Goal: Information Seeking & Learning: Compare options

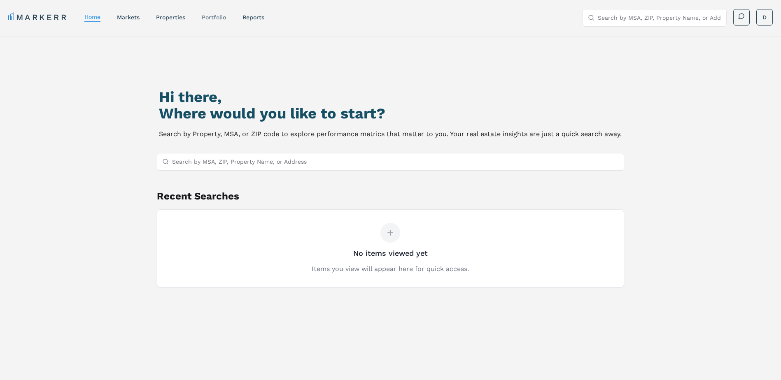
click at [213, 17] on link "Portfolio" at bounding box center [214, 17] width 24 height 7
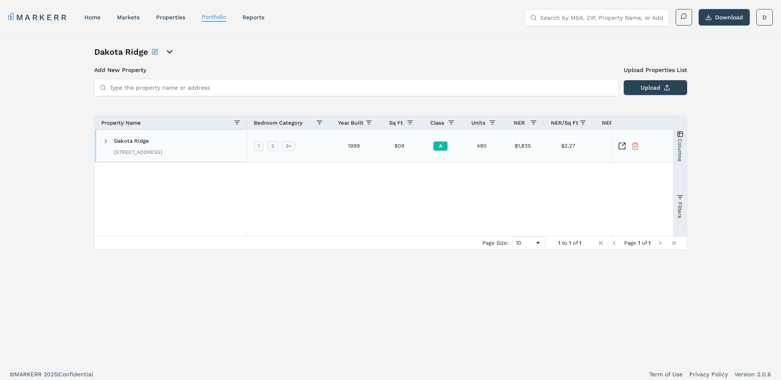
click at [162, 150] on div "[STREET_ADDRESS]" at bounding box center [138, 152] width 48 height 7
click at [145, 140] on span "Dakota Ridge" at bounding box center [131, 141] width 35 height 6
click at [623, 144] on icon "Inspect Comparable" at bounding box center [623, 144] width 3 height 3
click at [168, 50] on icon "open portfolio options" at bounding box center [170, 52] width 10 height 10
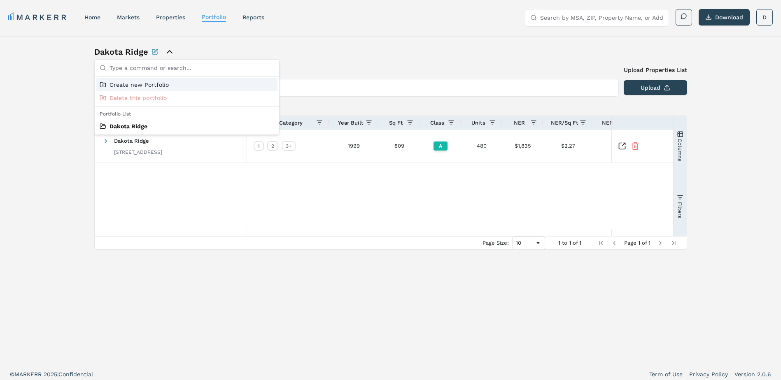
click at [168, 49] on icon "close portfolio options" at bounding box center [170, 52] width 10 height 10
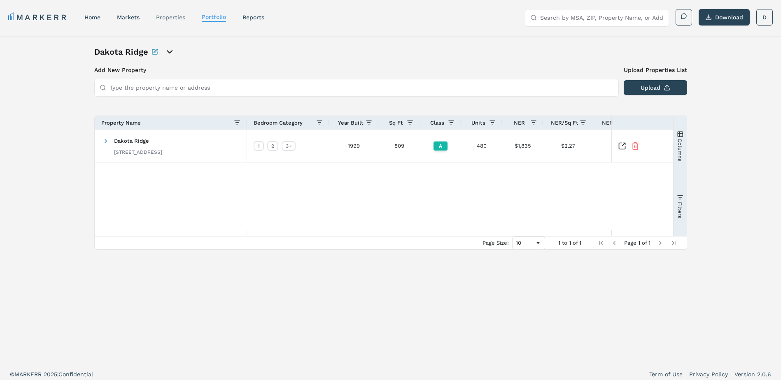
click at [179, 17] on link "properties" at bounding box center [170, 17] width 29 height 7
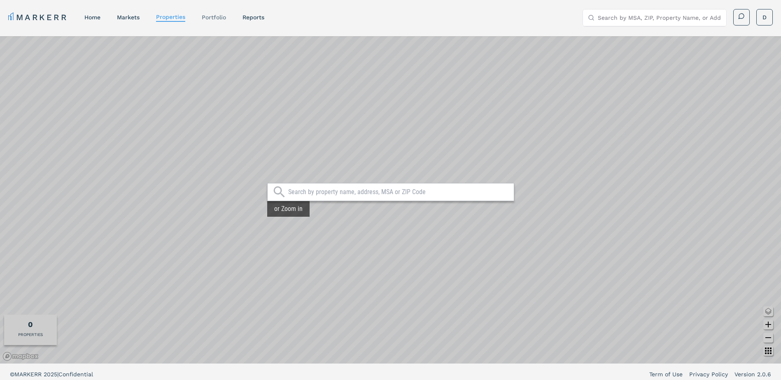
click at [204, 19] on link "Portfolio" at bounding box center [214, 17] width 24 height 7
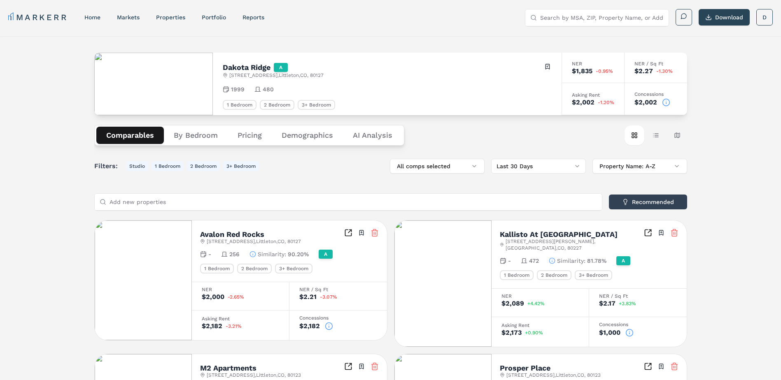
click at [251, 137] on button "Pricing" at bounding box center [250, 135] width 44 height 17
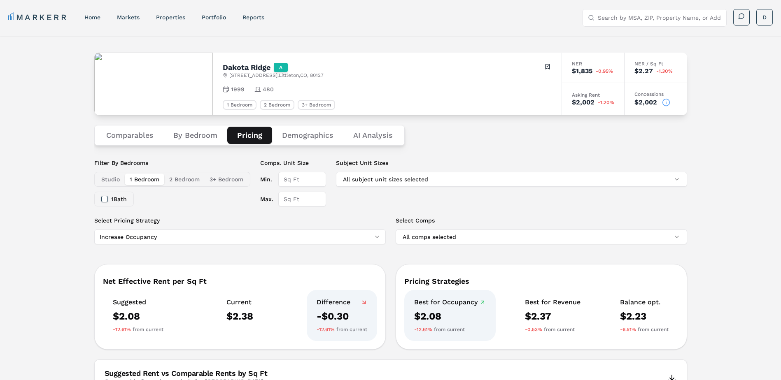
click at [295, 137] on button "Demographics" at bounding box center [307, 135] width 71 height 17
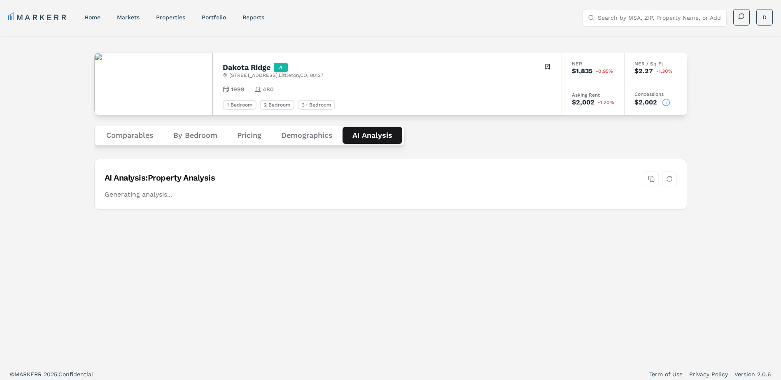
click at [363, 134] on Analysis "AI Analysis" at bounding box center [372, 135] width 60 height 17
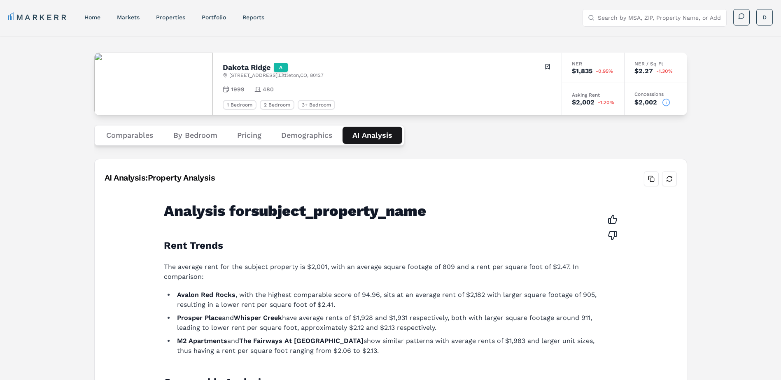
click at [144, 135] on button "Comparables" at bounding box center [129, 135] width 67 height 17
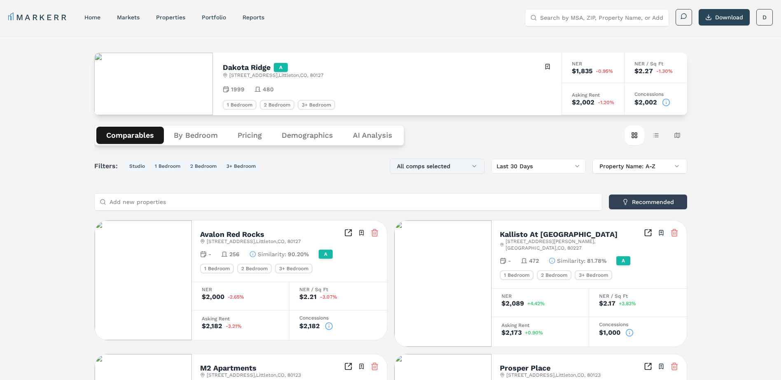
click at [462, 165] on button "All comps selected" at bounding box center [437, 166] width 95 height 15
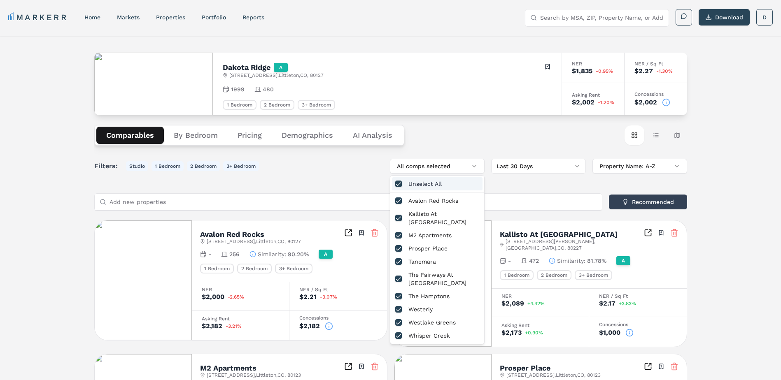
click at [419, 183] on div "Unselect All" at bounding box center [437, 183] width 91 height 13
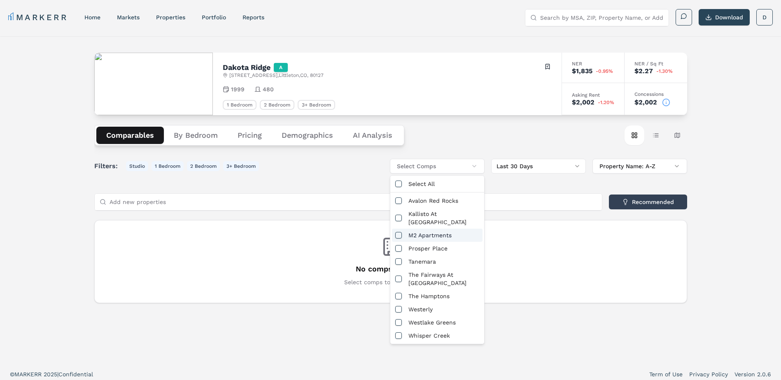
click at [402, 229] on div "M2 Apartments" at bounding box center [437, 235] width 91 height 13
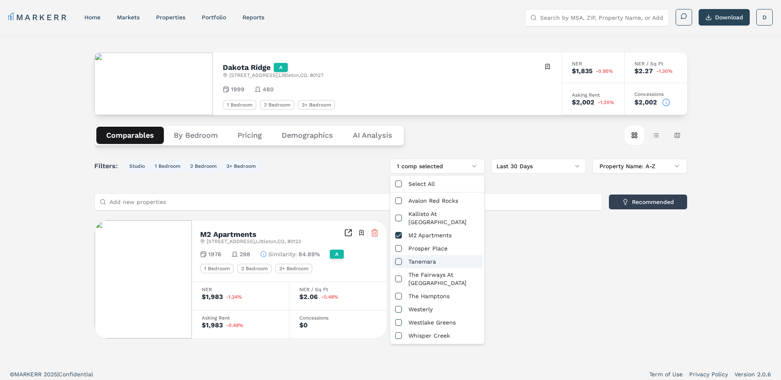
click at [400, 255] on div "Tanemara" at bounding box center [437, 261] width 91 height 13
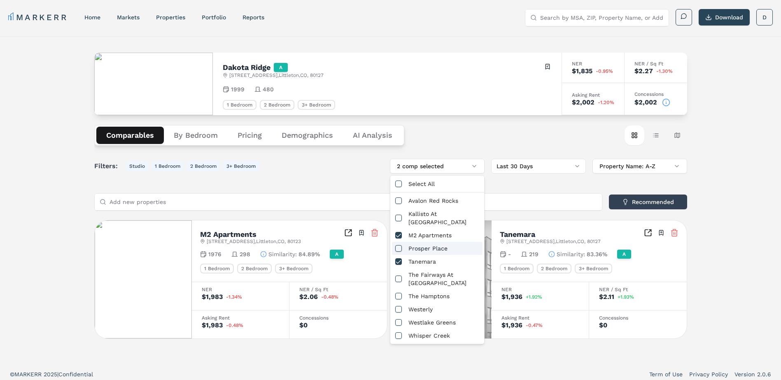
click at [398, 245] on button "button" at bounding box center [398, 248] width 7 height 7
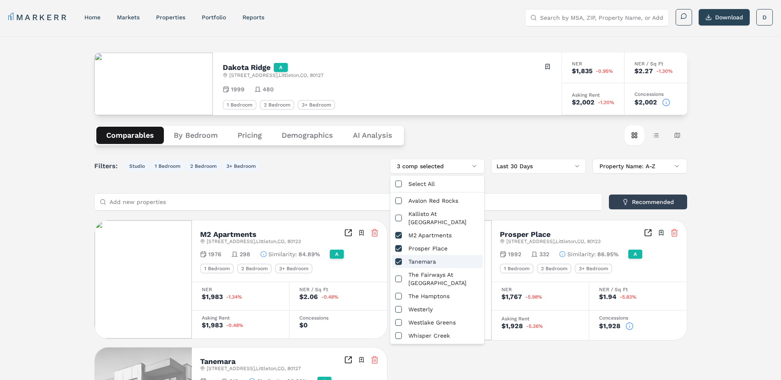
click at [401, 258] on button "button" at bounding box center [398, 261] width 7 height 7
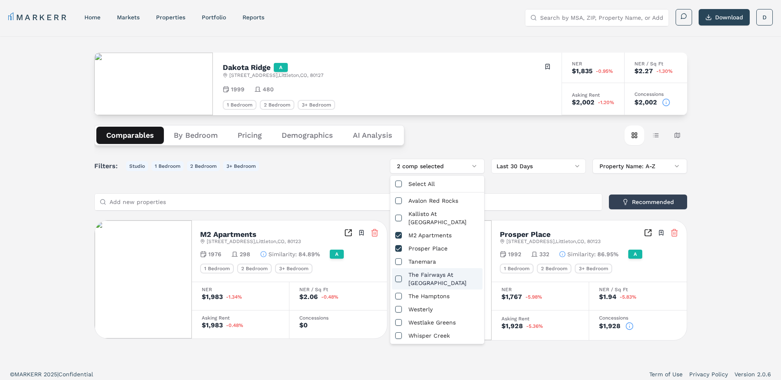
click at [400, 276] on button "button" at bounding box center [398, 279] width 7 height 7
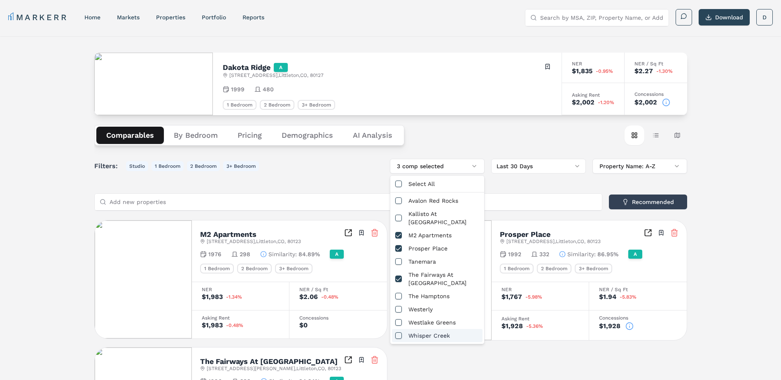
click at [402, 329] on div "Whisper Creek" at bounding box center [437, 335] width 91 height 13
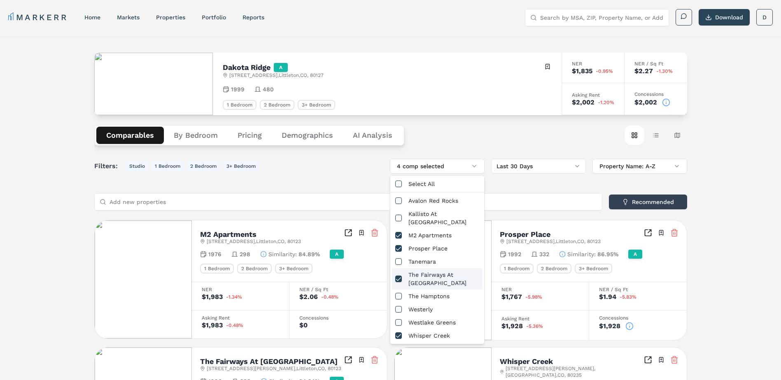
click at [725, 205] on div "Dakota Ridge A 13310 W Coal Mine Dr , Littleton , CO , 80127 Toggle portfolio m…" at bounding box center [390, 259] width 781 height 446
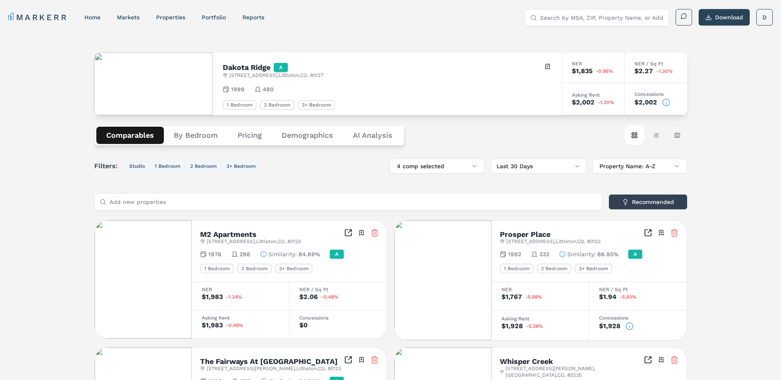
click at [367, 133] on Analysis "AI Analysis" at bounding box center [372, 135] width 59 height 17
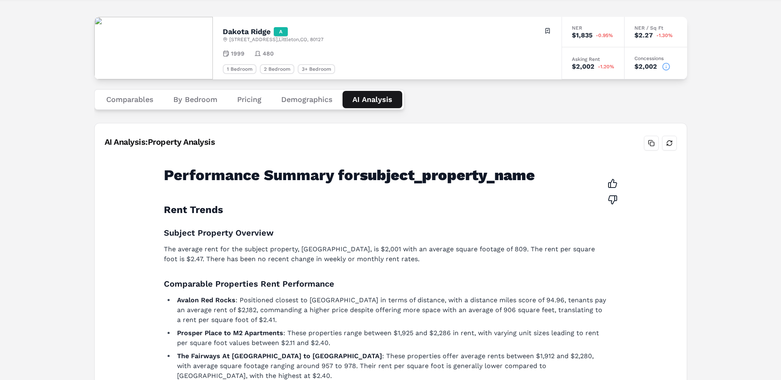
scroll to position [27, 0]
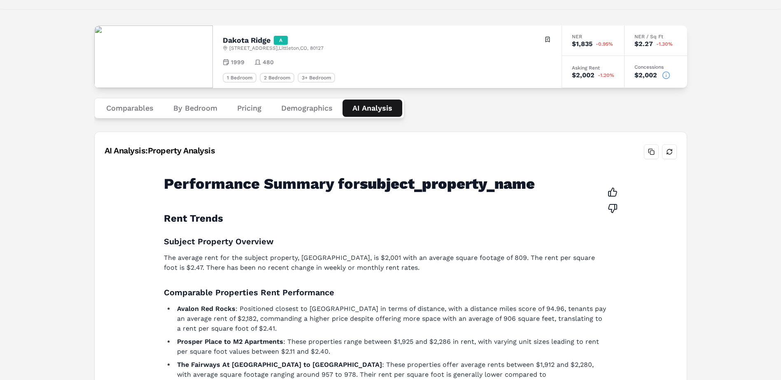
click at [286, 105] on button "Demographics" at bounding box center [306, 108] width 71 height 17
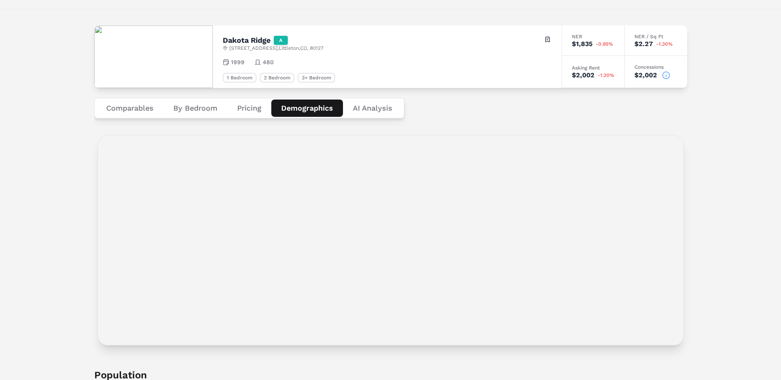
click at [254, 113] on button "Pricing" at bounding box center [249, 108] width 44 height 17
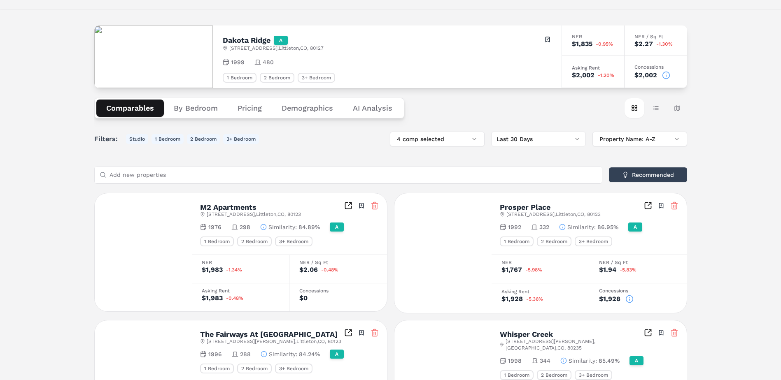
click at [145, 111] on button "Comparables" at bounding box center [129, 108] width 67 height 17
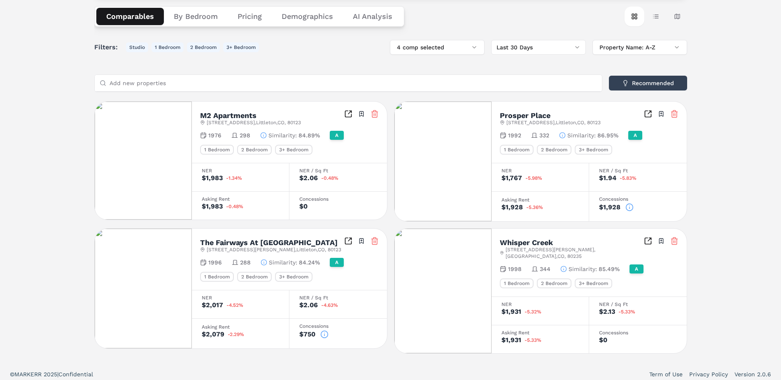
scroll to position [0, 0]
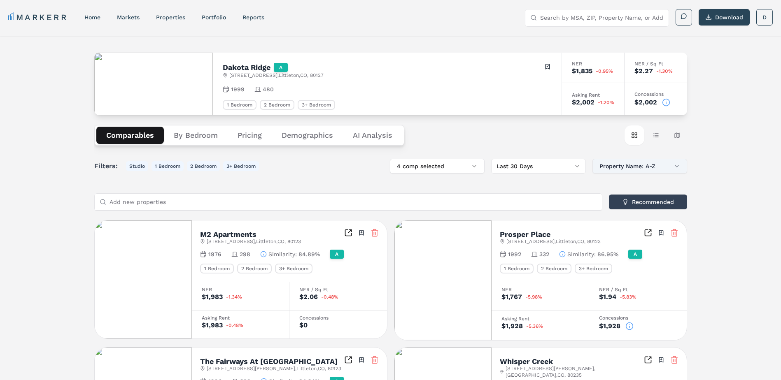
click at [630, 168] on button "Property Name: A-Z" at bounding box center [639, 166] width 95 height 15
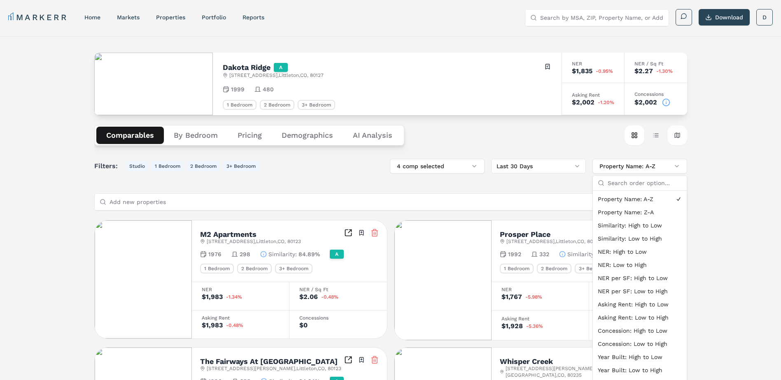
click at [676, 132] on button "Map view" at bounding box center [677, 136] width 20 height 20
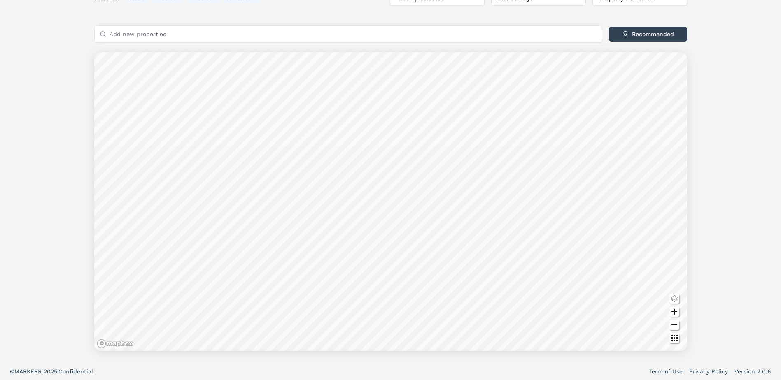
scroll to position [170, 0]
click at [675, 297] on icon "Change style map button" at bounding box center [674, 295] width 6 height 5
click at [626, 300] on img at bounding box center [627, 297] width 8 height 8
click at [677, 296] on icon "Change style map button" at bounding box center [674, 297] width 10 height 10
click at [675, 334] on icon "Other options map button" at bounding box center [674, 336] width 10 height 10
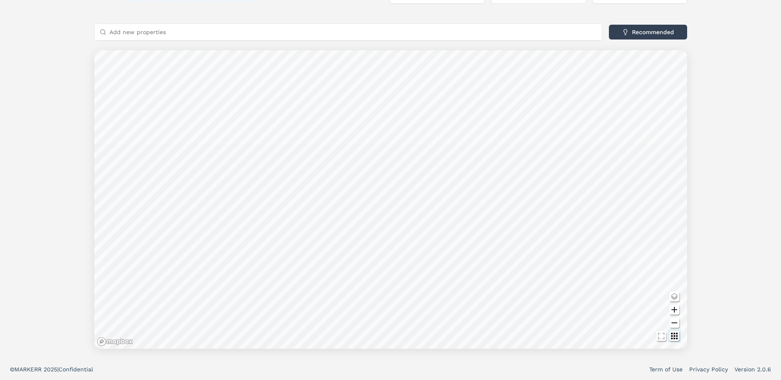
click at [675, 336] on icon "Other options map button" at bounding box center [674, 336] width 10 height 10
click at [674, 336] on icon "Other options map button" at bounding box center [674, 336] width 7 height 7
click at [663, 337] on icon "Zoom to Fit Locations map button" at bounding box center [661, 336] width 10 height 10
click at [676, 337] on icon "Other options map button" at bounding box center [674, 336] width 7 height 7
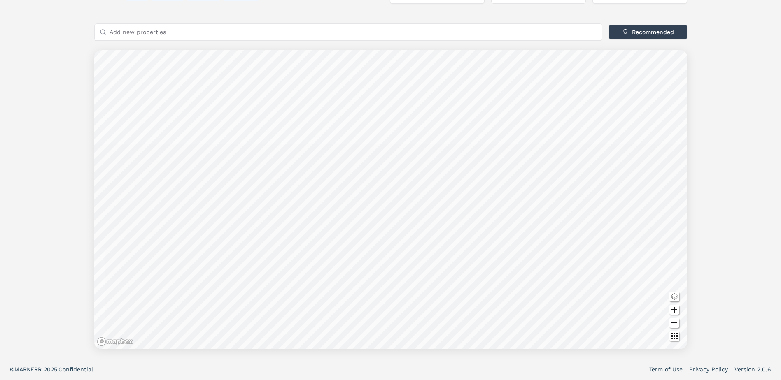
click at [57, 52] on div "Dakota Ridge A 13310 W Coal Mine Dr , Littleton , CO , 80127 Toggle portfolio m…" at bounding box center [390, 112] width 781 height 493
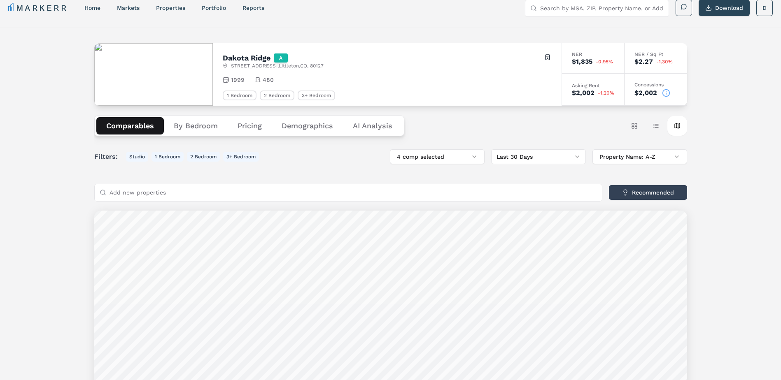
scroll to position [5, 0]
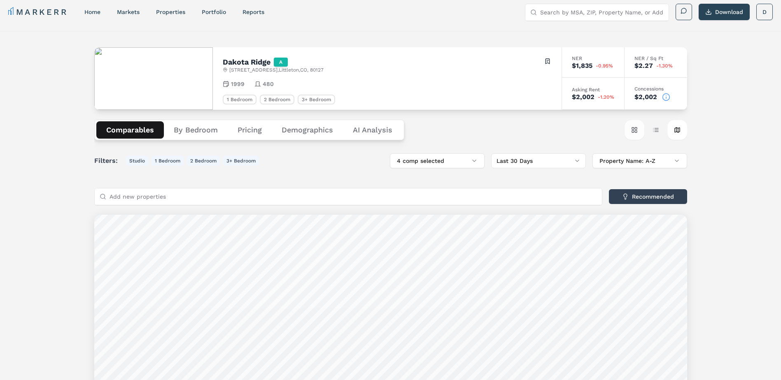
click at [634, 131] on button "Card view" at bounding box center [634, 130] width 20 height 20
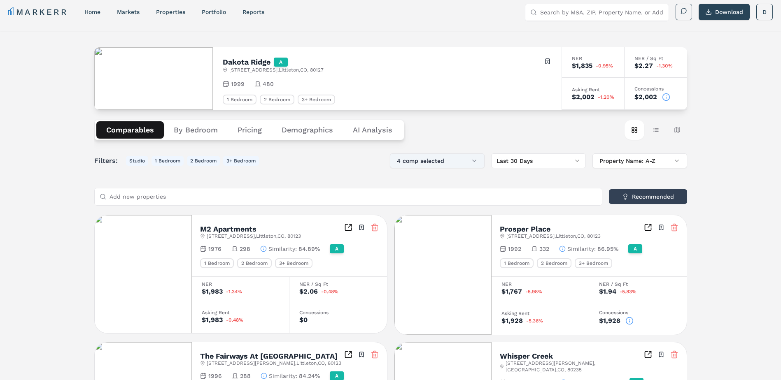
click at [468, 160] on button "4 comp selected" at bounding box center [437, 160] width 95 height 15
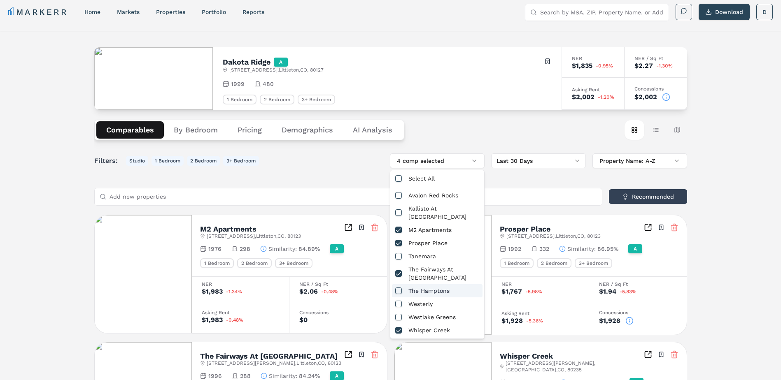
click at [708, 207] on div "Dakota Ridge A 13310 W Coal Mine Dr , Littleton , CO , 80127 Toggle portfolio m…" at bounding box center [390, 254] width 781 height 446
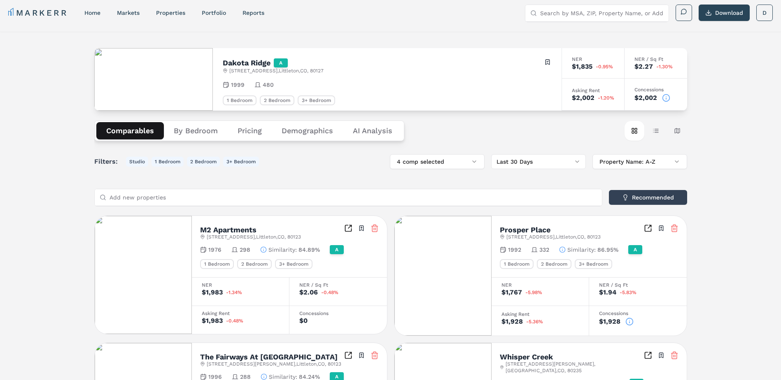
scroll to position [0, 0]
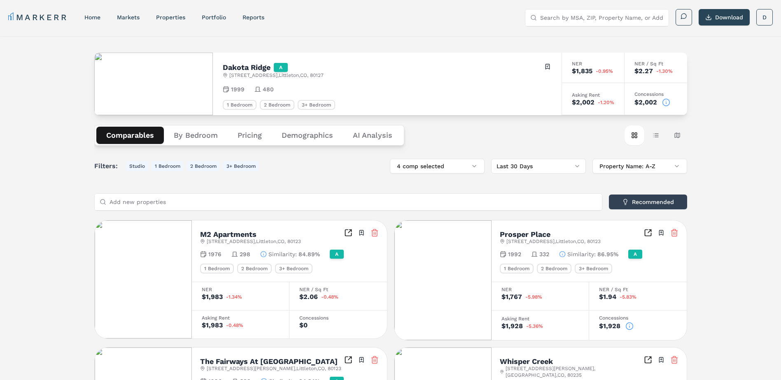
click at [709, 67] on div "Dakota Ridge A 13310 W Coal Mine Dr , Littleton , CO , 80127 Toggle portfolio m…" at bounding box center [390, 259] width 781 height 446
click at [674, 133] on button "Map view" at bounding box center [677, 136] width 20 height 20
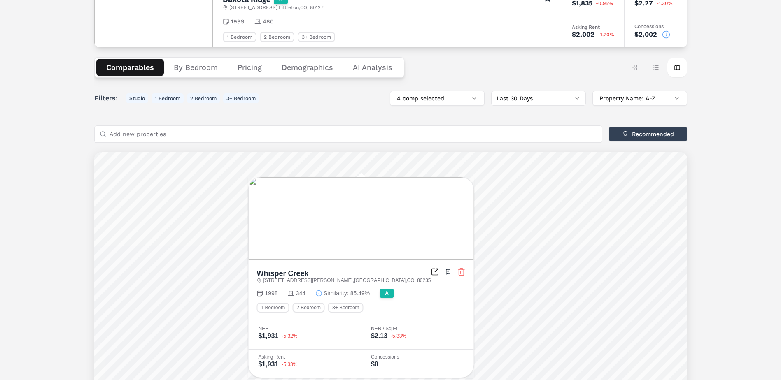
scroll to position [82, 0]
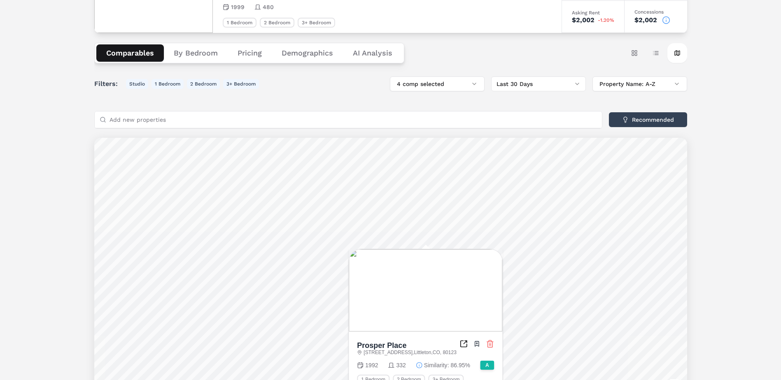
click at [735, 231] on div "Dakota Ridge A 13310 W Coal Mine Dr , Littleton , CO , 80127 Toggle portfolio m…" at bounding box center [390, 200] width 781 height 493
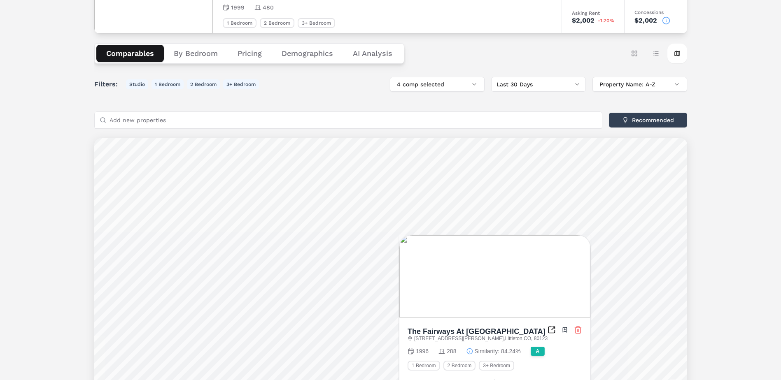
scroll to position [0, 0]
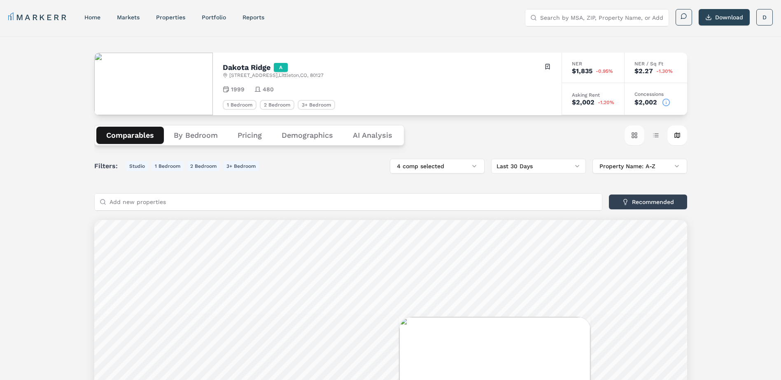
click at [630, 136] on button "Card view" at bounding box center [634, 136] width 20 height 20
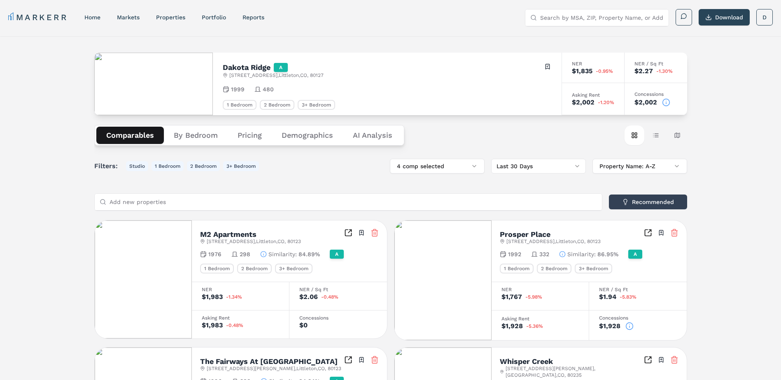
click at [585, 101] on div "$2,002" at bounding box center [583, 102] width 23 height 7
click at [245, 130] on button "Pricing" at bounding box center [250, 135] width 44 height 17
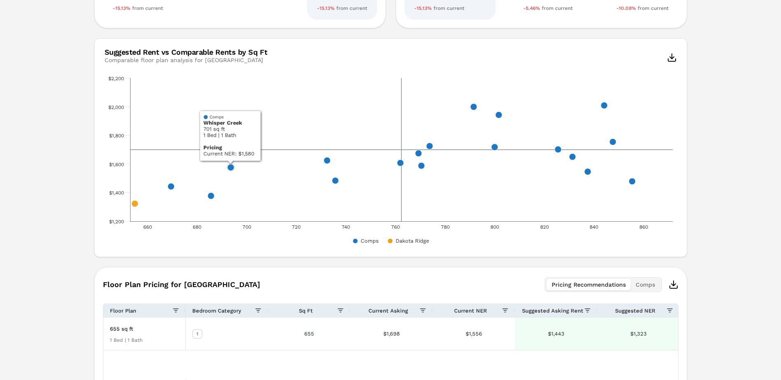
scroll to position [191, 0]
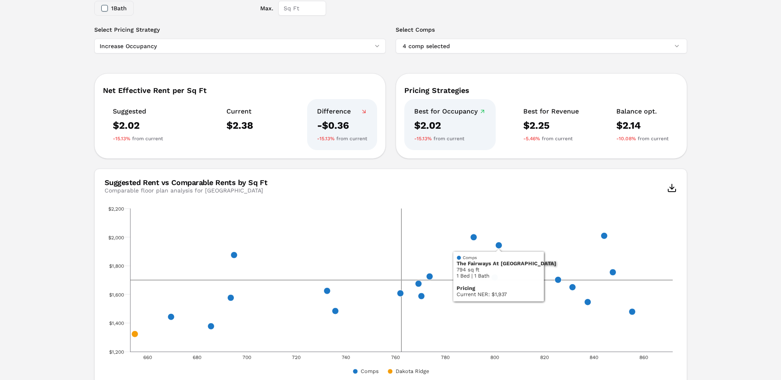
click at [144, 46] on html "MARKERR home markets properties Portfolio reports Search by MSA, ZIP, Property …" at bounding box center [390, 197] width 781 height 777
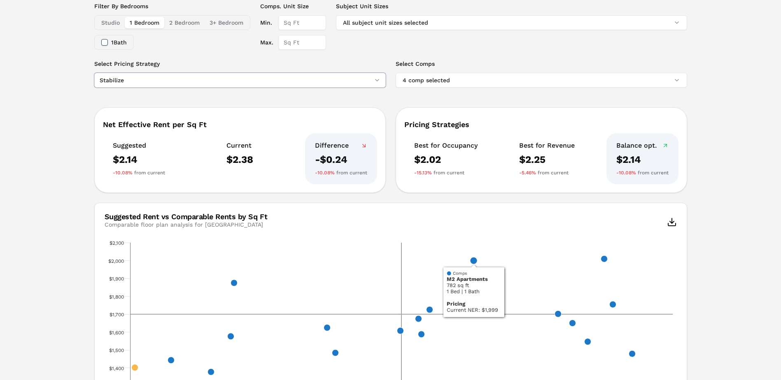
scroll to position [26, 0]
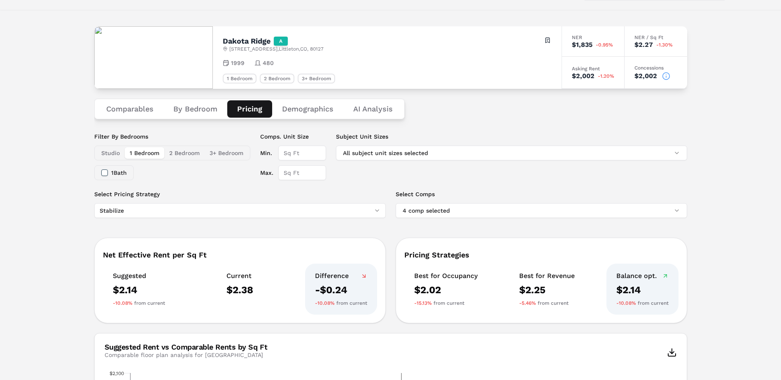
click at [201, 114] on button "By Bedroom" at bounding box center [195, 108] width 64 height 17
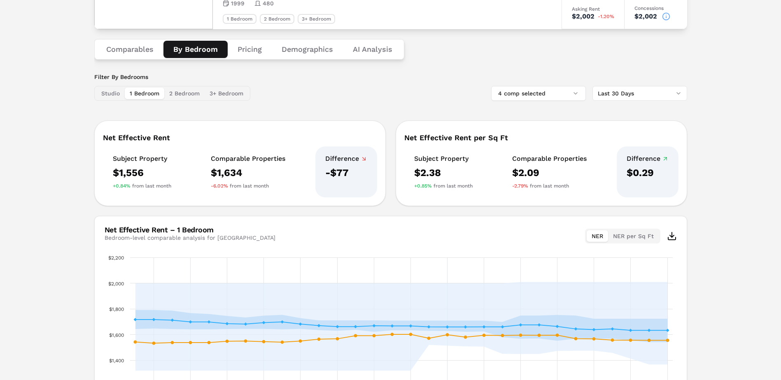
scroll to position [83, 0]
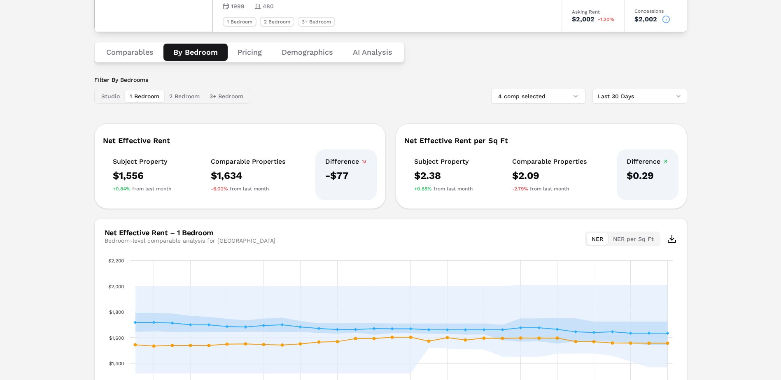
click at [130, 47] on button "Comparables" at bounding box center [129, 52] width 67 height 17
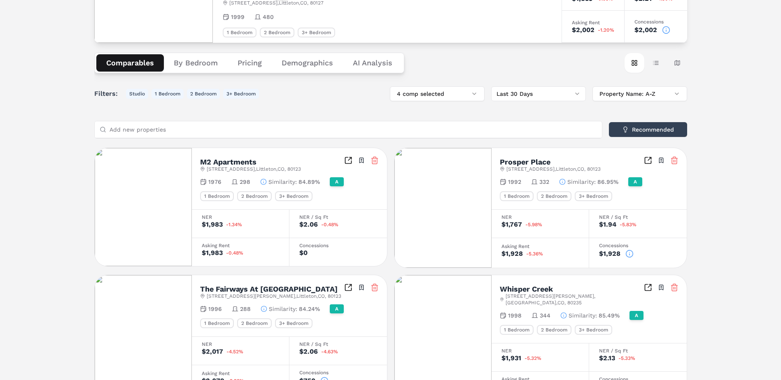
scroll to position [119, 0]
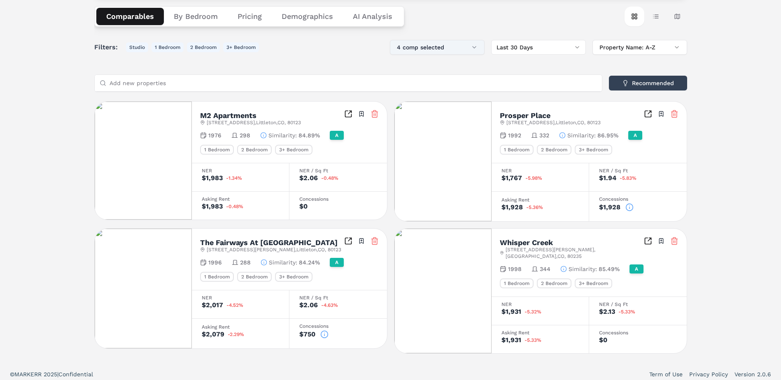
click at [460, 51] on button "4 comp selected" at bounding box center [437, 47] width 95 height 15
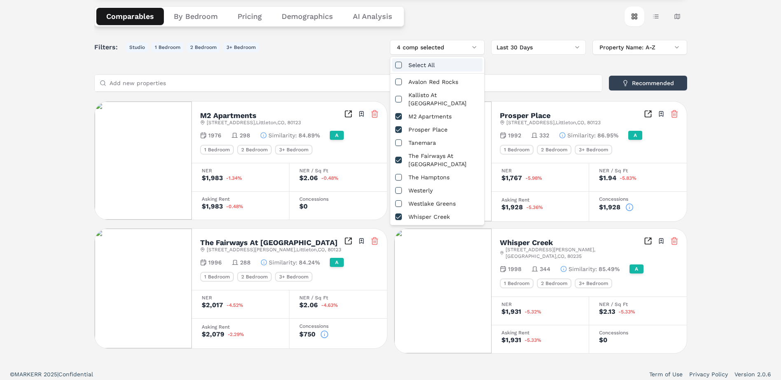
click at [415, 65] on div "Select All" at bounding box center [437, 64] width 91 height 13
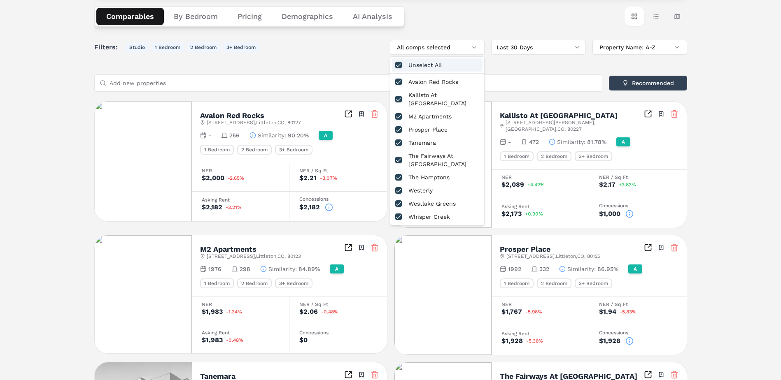
click at [731, 116] on div "Dakota Ridge A 13310 W Coal Mine Dr , Littleton , CO , 80127 Toggle portfolio m…" at bounding box center [390, 333] width 781 height 833
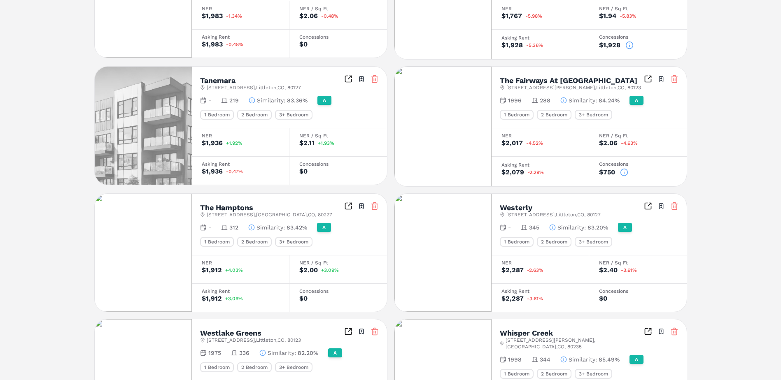
scroll to position [456, 0]
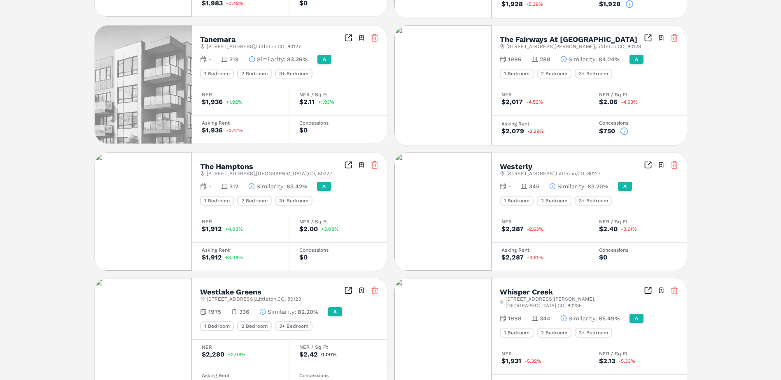
click at [622, 128] on circle at bounding box center [623, 131] width 7 height 7
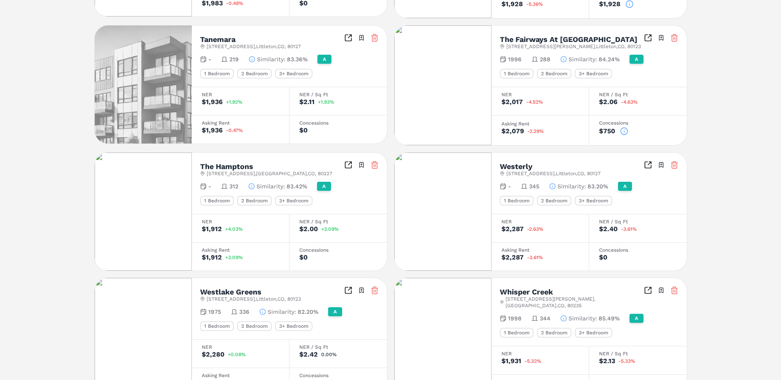
scroll to position [497, 0]
